Goal: Complete application form

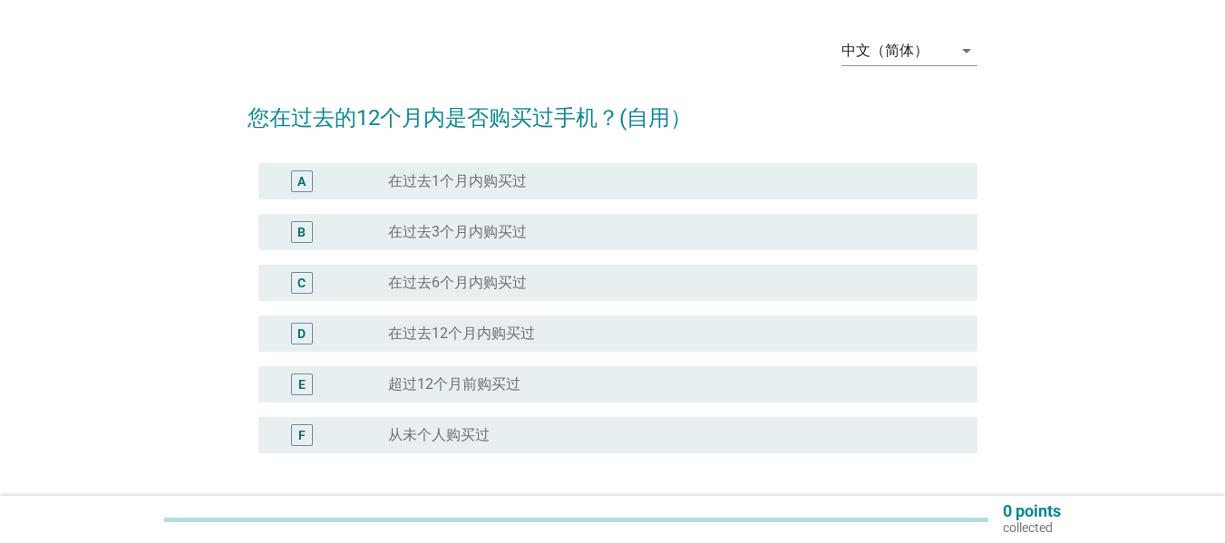
scroll to position [91, 0]
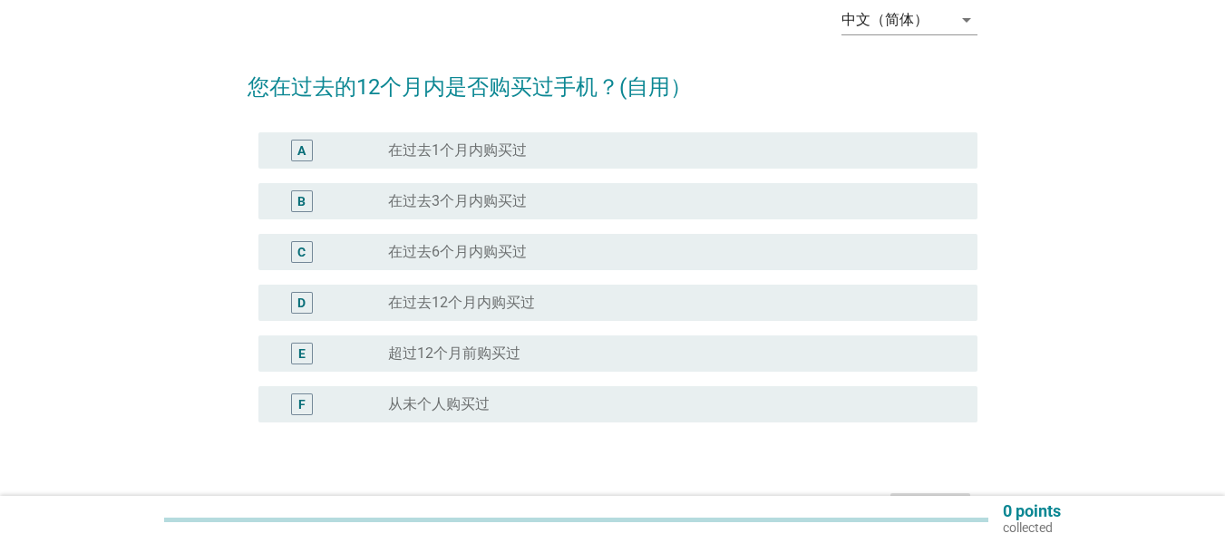
click at [939, 16] on div "中文（简体）" at bounding box center [896, 19] width 111 height 29
click at [636, 53] on h2 "您在过去的12个月内是否购买过手机？(自用）" at bounding box center [612, 78] width 730 height 51
click at [576, 199] on div "radio_button_unchecked 在过去3个月内购买过" at bounding box center [668, 201] width 560 height 18
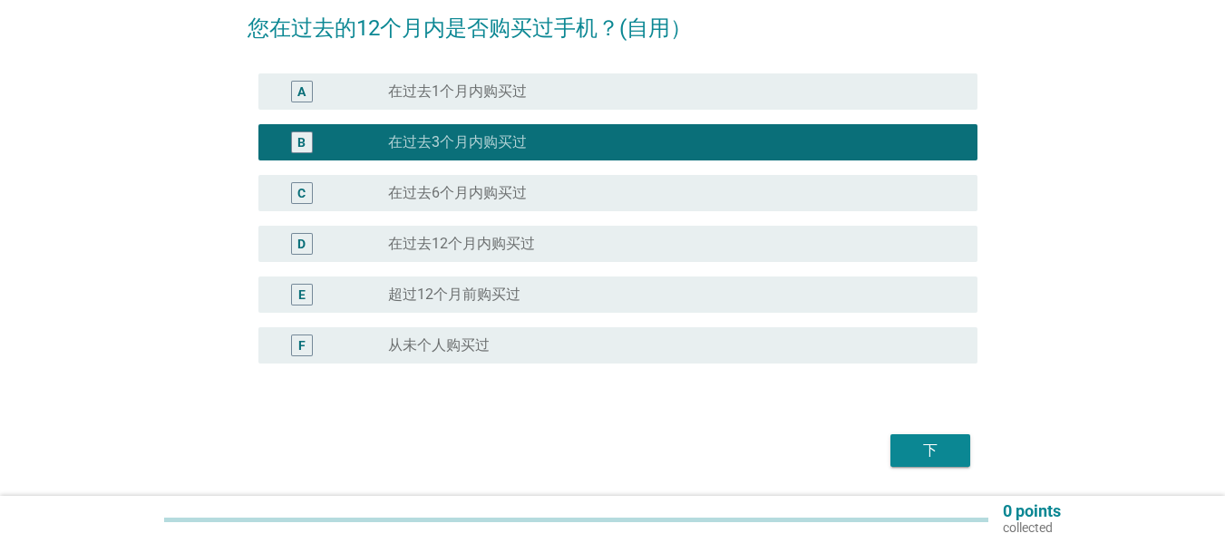
scroll to position [181, 0]
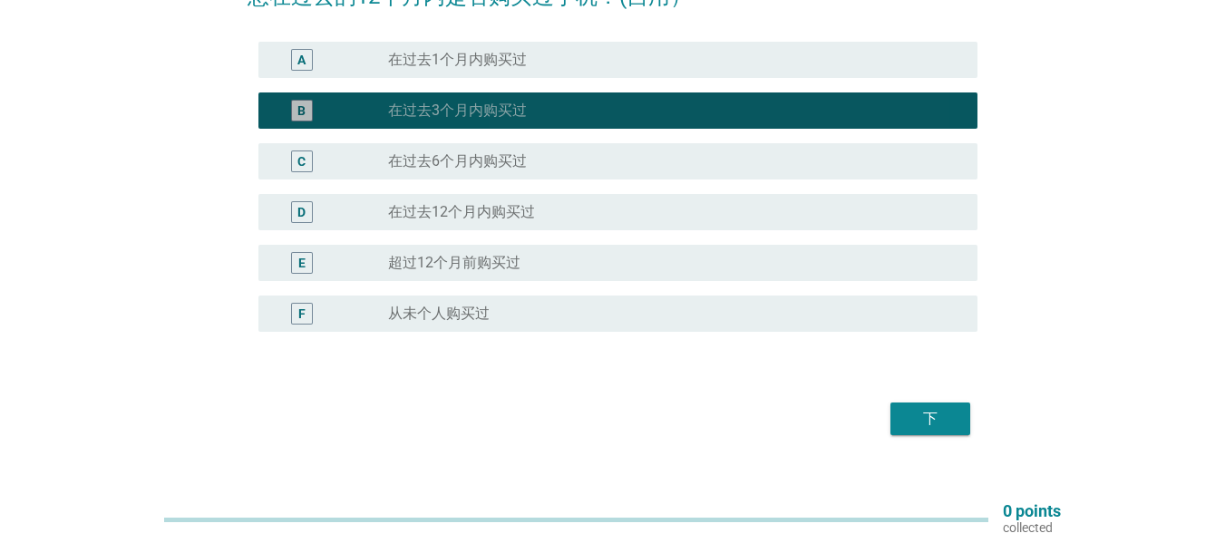
drag, startPoint x: 471, startPoint y: 122, endPoint x: 470, endPoint y: 144, distance: 21.8
click at [471, 123] on div "B radio_button_checked 在过去3个月内购买过" at bounding box center [617, 110] width 719 height 36
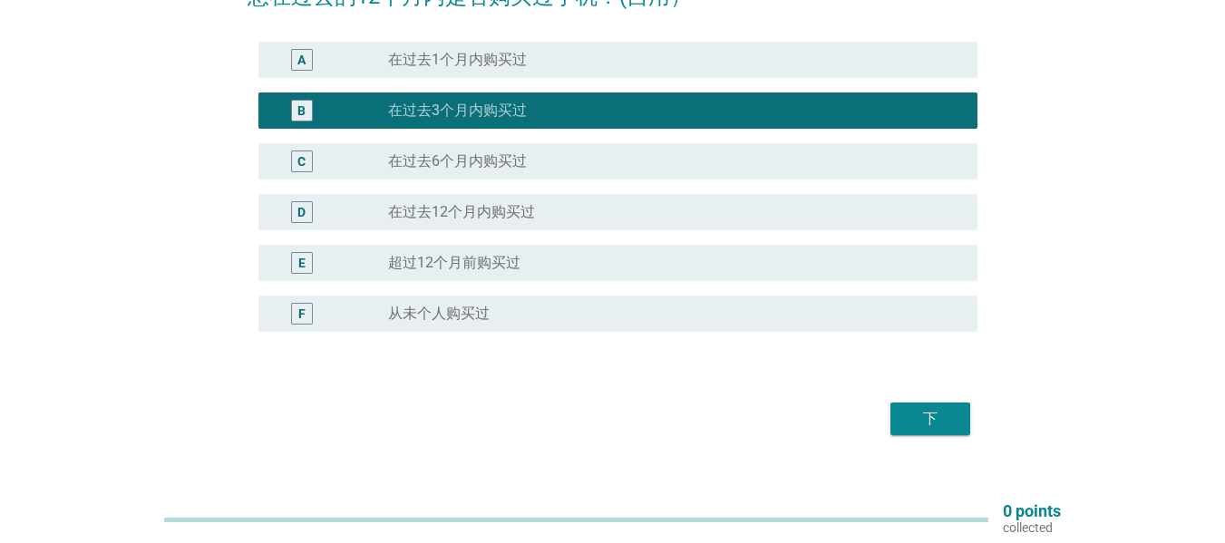
click at [470, 161] on label "在过去6个月内购买过" at bounding box center [457, 161] width 139 height 18
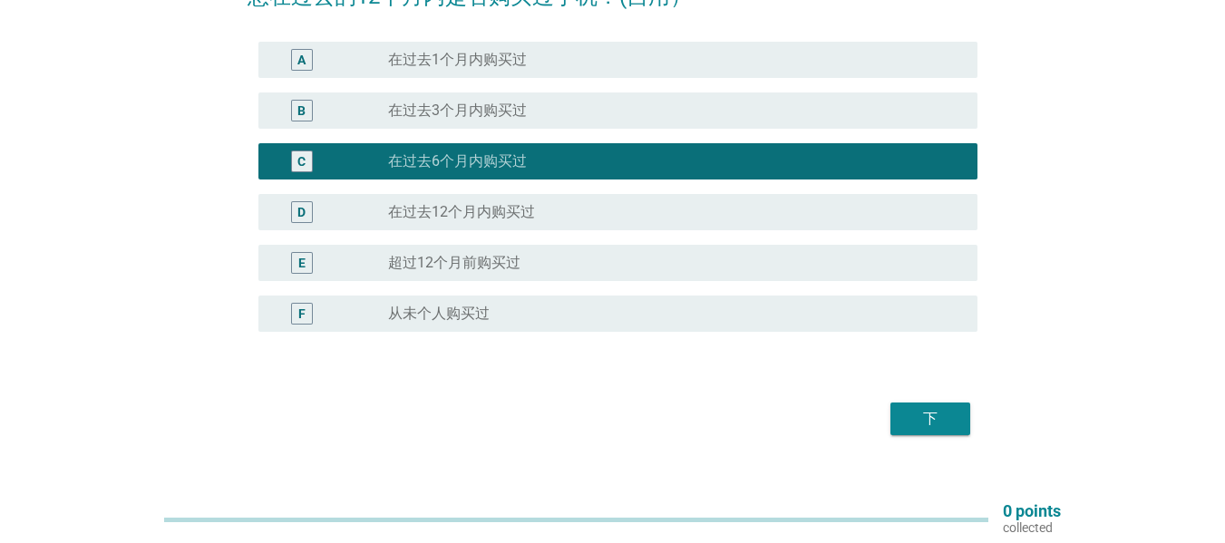
click at [508, 119] on label "在过去3个月内购买过" at bounding box center [457, 111] width 139 height 18
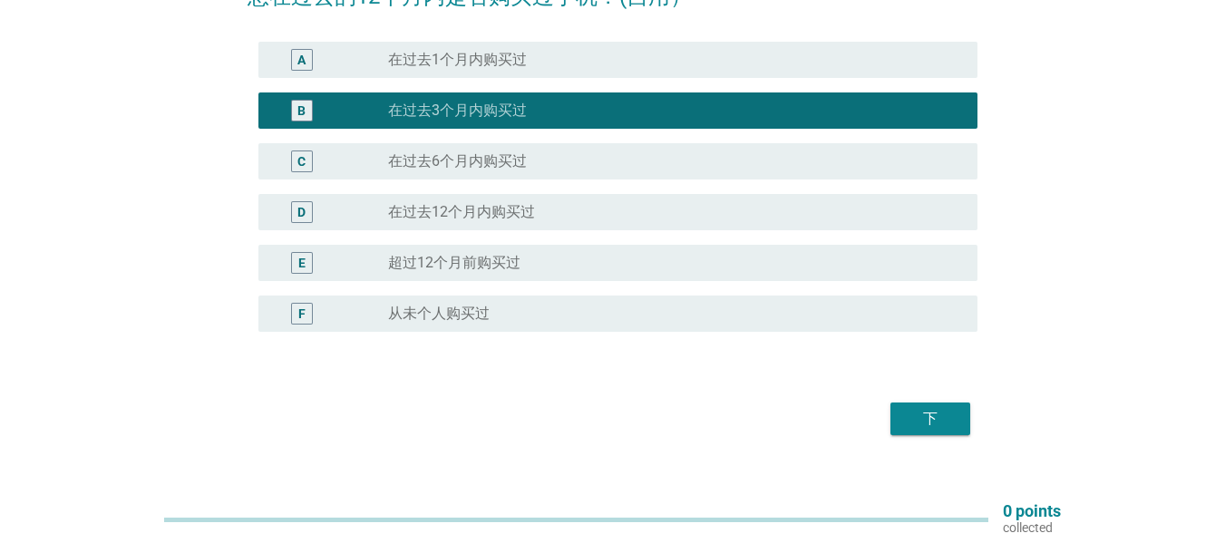
click at [741, 162] on div "radio_button_unchecked 在过去6个月内购买过" at bounding box center [668, 161] width 560 height 18
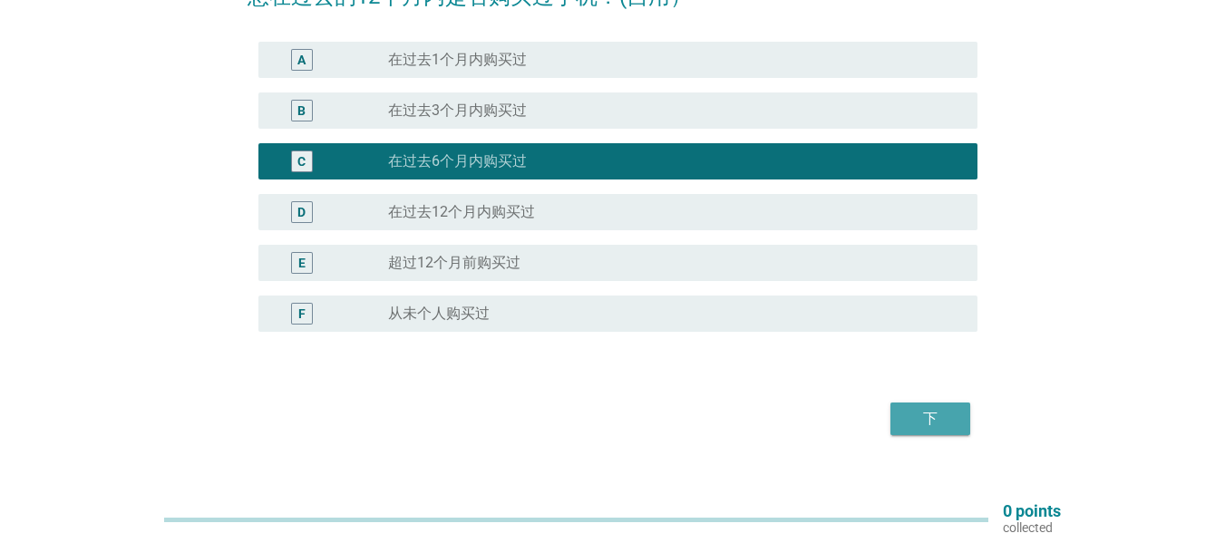
click at [916, 424] on div "下" at bounding box center [930, 419] width 51 height 22
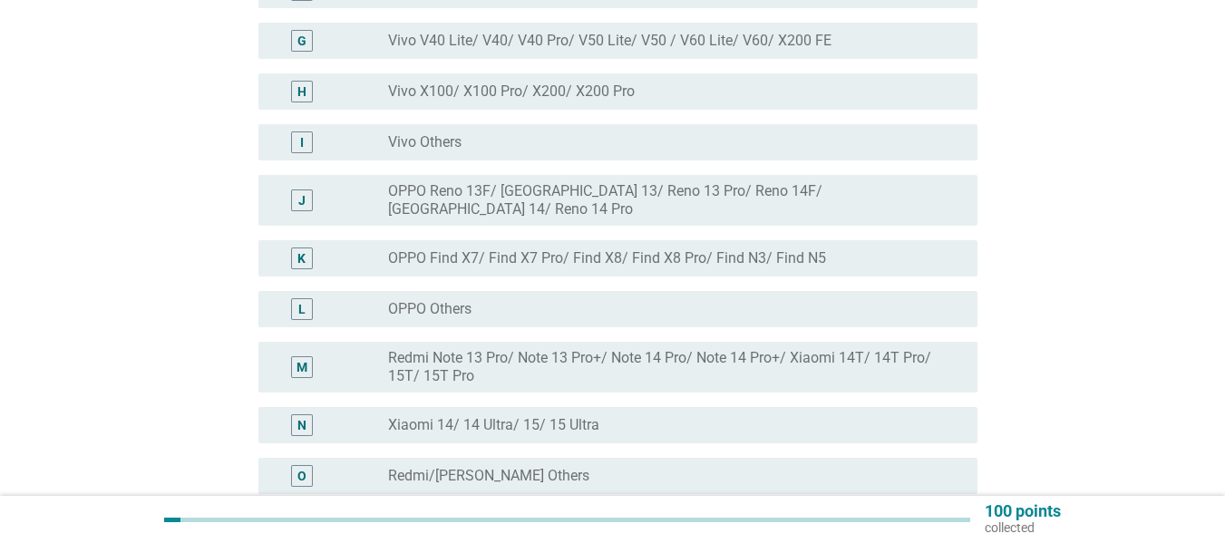
scroll to position [634, 0]
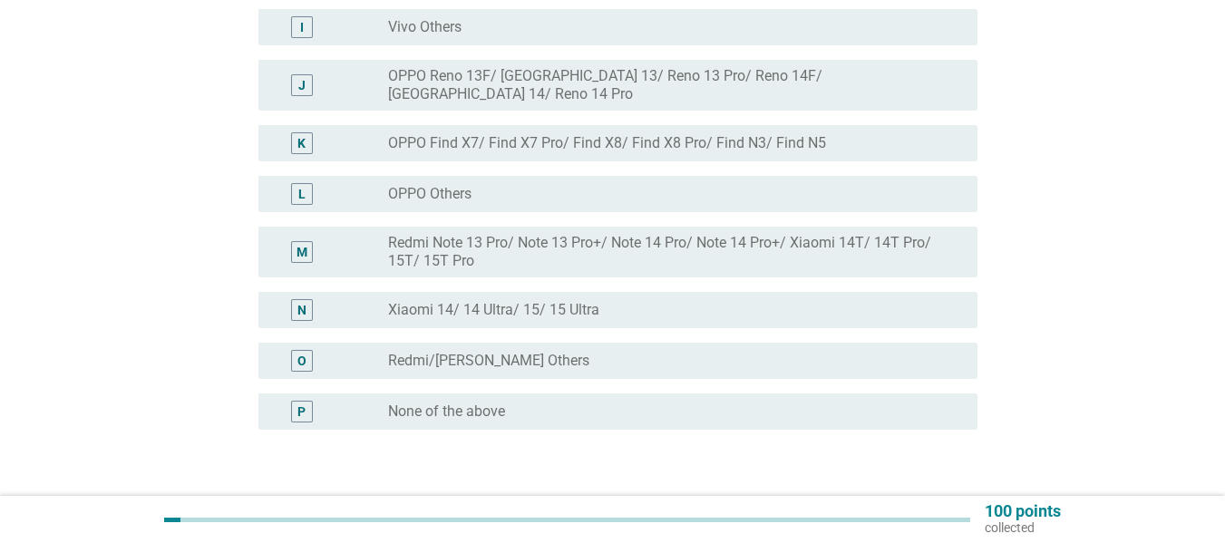
click at [481, 402] on label "None of the above" at bounding box center [446, 411] width 117 height 18
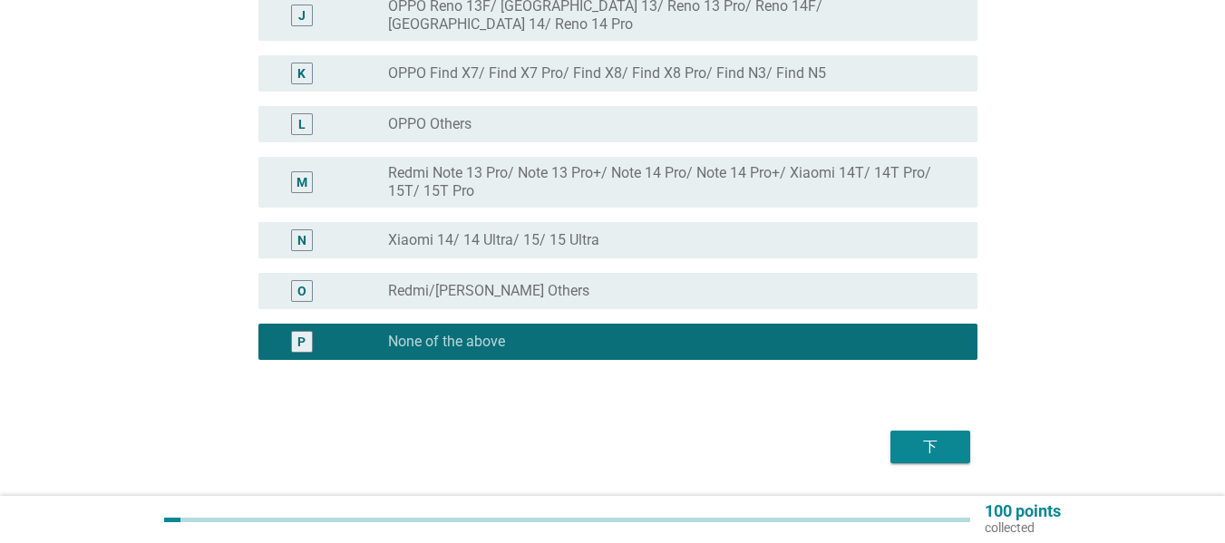
scroll to position [744, 0]
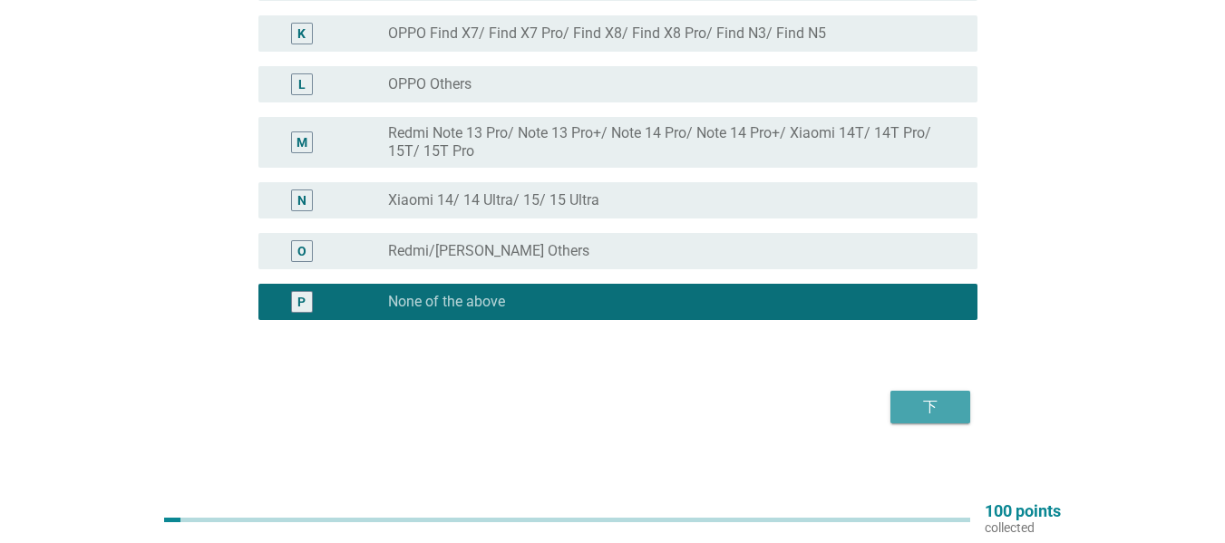
click at [959, 405] on button "下" at bounding box center [930, 407] width 80 height 33
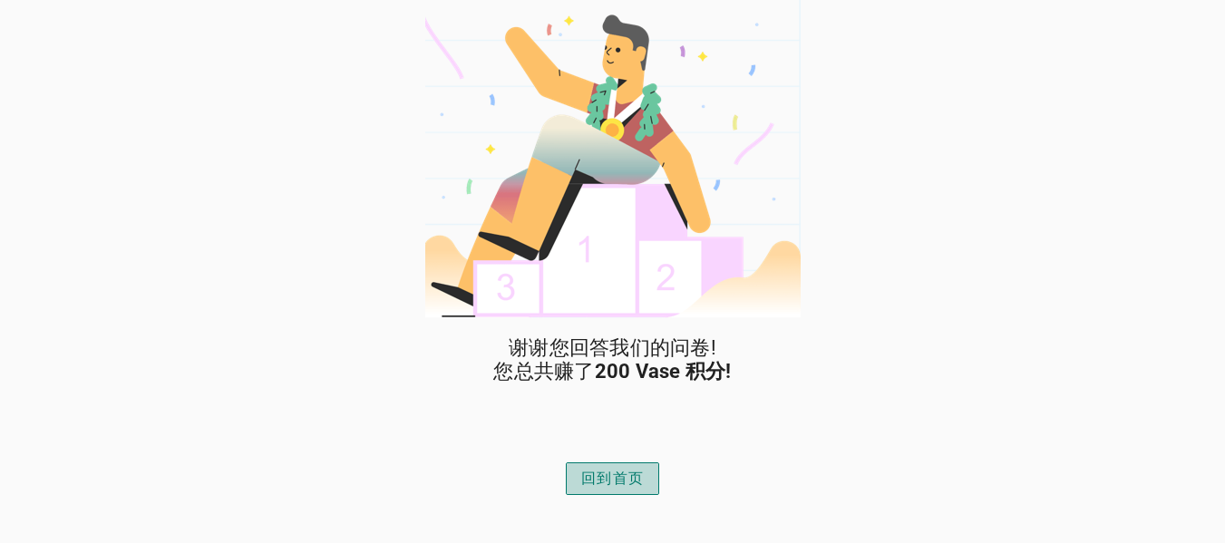
click at [606, 470] on div "回到首页" at bounding box center [612, 479] width 63 height 22
